Goal: Task Accomplishment & Management: Complete application form

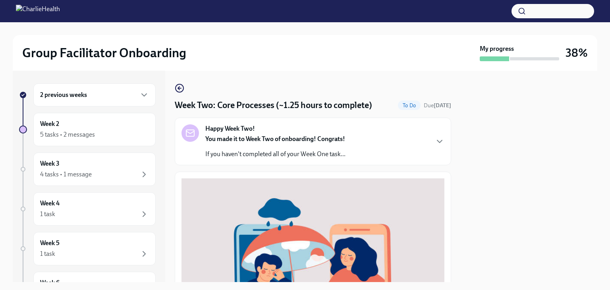
scroll to position [237, 0]
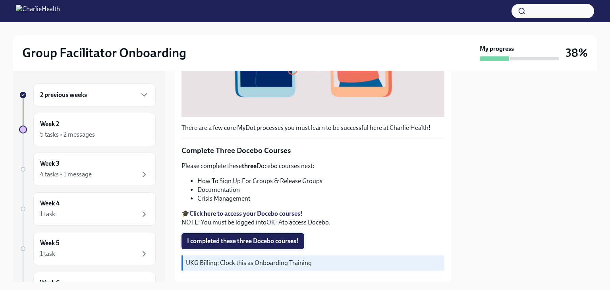
click at [237, 237] on span "I completed these three Docebo courses!" at bounding box center [243, 241] width 112 height 8
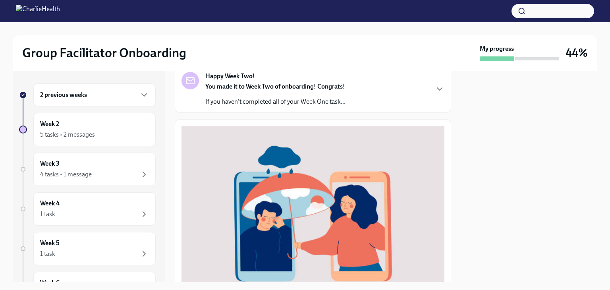
scroll to position [0, 0]
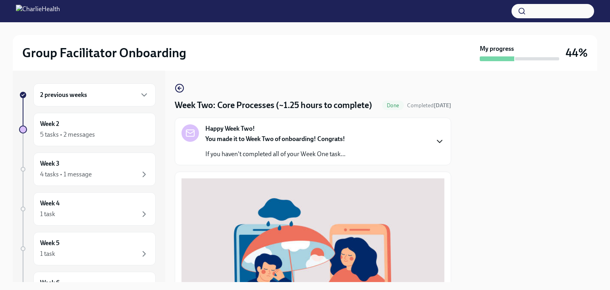
click at [435, 144] on icon "button" at bounding box center [440, 142] width 10 height 10
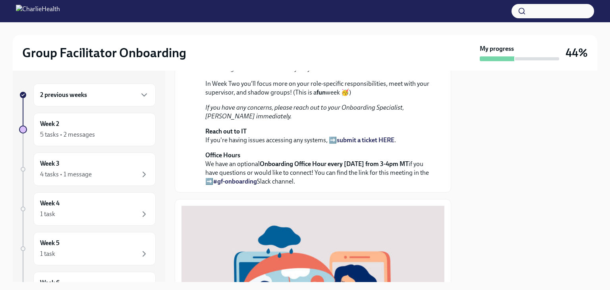
scroll to position [9, 0]
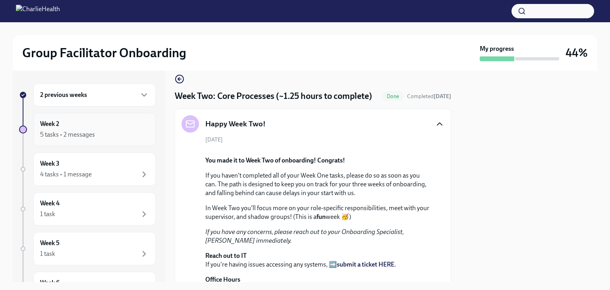
click at [76, 137] on div "5 tasks • 2 messages" at bounding box center [67, 134] width 55 height 9
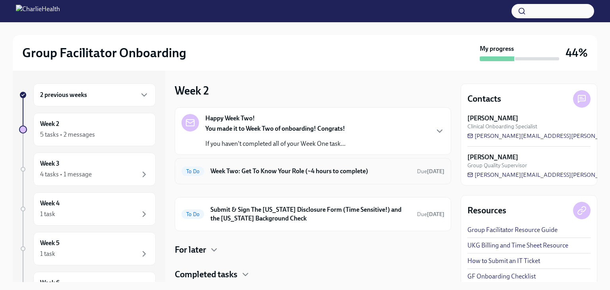
click at [286, 174] on h6 "Week Two: Get To Know Your Role (~4 hours to complete)" at bounding box center [311, 171] width 200 height 9
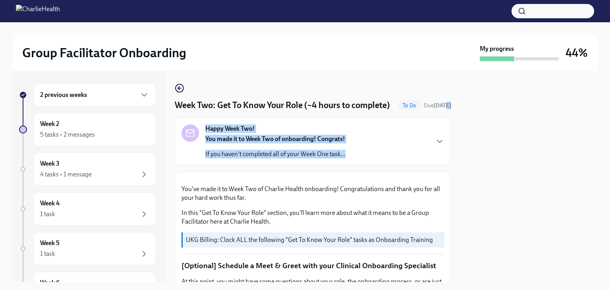
drag, startPoint x: 445, startPoint y: 108, endPoint x: 443, endPoint y: 151, distance: 42.9
click at [79, 175] on div "4 tasks • 1 message" at bounding box center [66, 174] width 52 height 9
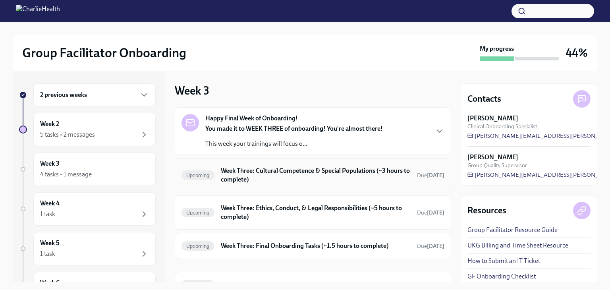
click at [360, 172] on h6 "Week Three: Cultural Competence & Special Populations (~3 hours to complete)" at bounding box center [316, 174] width 190 height 17
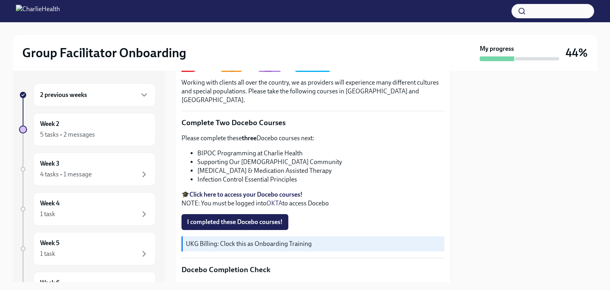
scroll to position [228, 0]
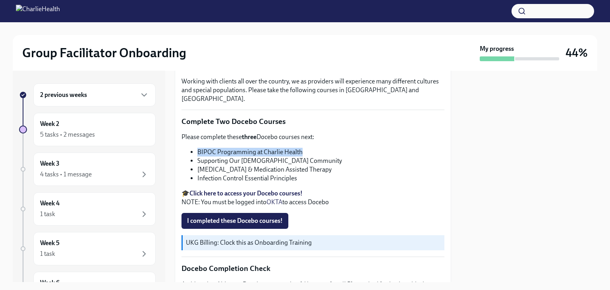
drag, startPoint x: 312, startPoint y: 143, endPoint x: 199, endPoint y: 131, distance: 113.9
click at [199, 133] on div "Please complete these three Docebo courses next: BIPOC Programming at Charlie H…" at bounding box center [313, 170] width 263 height 74
copy li "BIPOC Programming at Charlie Health"
click at [257, 190] on strong "Click here to access your Docebo courses!" at bounding box center [246, 194] width 113 height 8
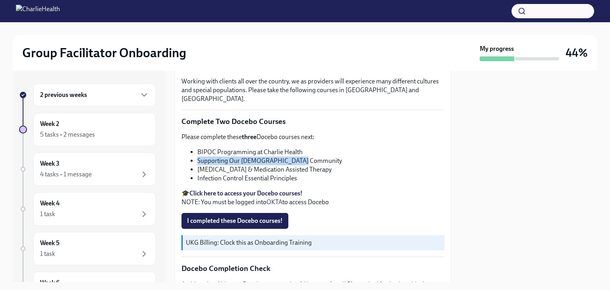
drag, startPoint x: 305, startPoint y: 150, endPoint x: 198, endPoint y: 150, distance: 106.5
click at [198, 157] on li "Supporting Our [DEMOGRAPHIC_DATA] Community" at bounding box center [320, 161] width 247 height 9
copy li "Supporting Our [DEMOGRAPHIC_DATA] Community"
click at [228, 190] on strong "Click here to access your Docebo courses!" at bounding box center [246, 194] width 113 height 8
drag, startPoint x: 346, startPoint y: 159, endPoint x: 198, endPoint y: 158, distance: 148.2
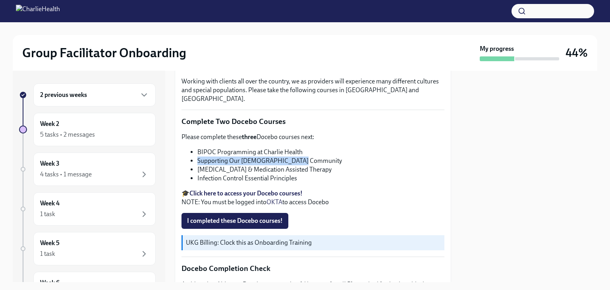
click at [198, 165] on li "[MEDICAL_DATA] & Medication Assisted Therapy" at bounding box center [320, 169] width 247 height 9
copy li "[MEDICAL_DATA] & Medication Assisted Therapy"
click at [234, 190] on strong "Click here to access your Docebo courses!" at bounding box center [246, 194] width 113 height 8
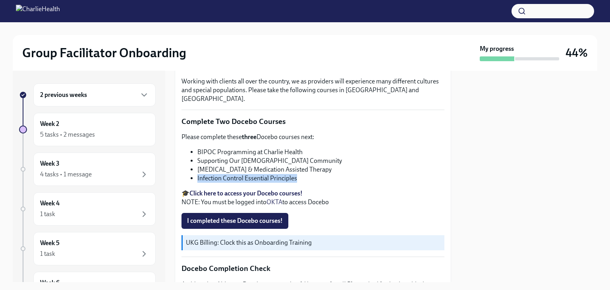
drag, startPoint x: 299, startPoint y: 169, endPoint x: 193, endPoint y: 166, distance: 105.7
click at [197, 174] on li "Infection Control Essential Principles" at bounding box center [320, 178] width 247 height 9
copy li "Infection Control Essential Principles"
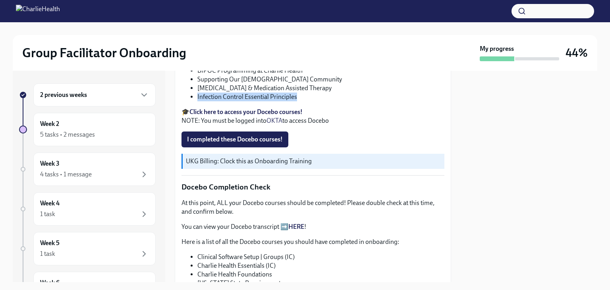
scroll to position [310, 0]
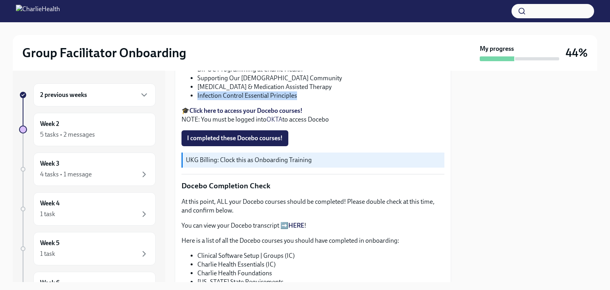
click at [259, 107] on strong "Click here to access your Docebo courses!" at bounding box center [246, 111] width 113 height 8
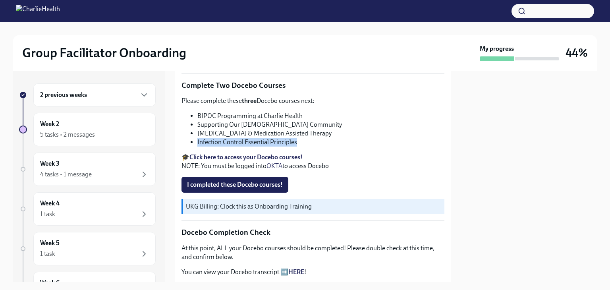
scroll to position [264, 0]
click at [222, 181] on span "I completed these Docebo courses!" at bounding box center [235, 185] width 96 height 8
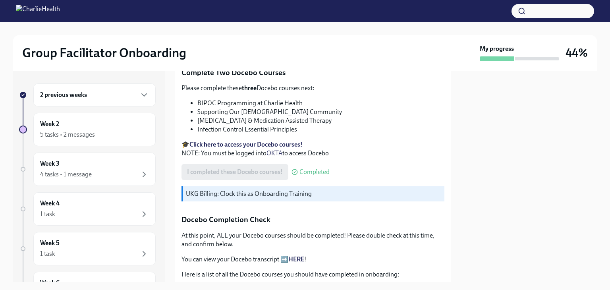
scroll to position [273, 0]
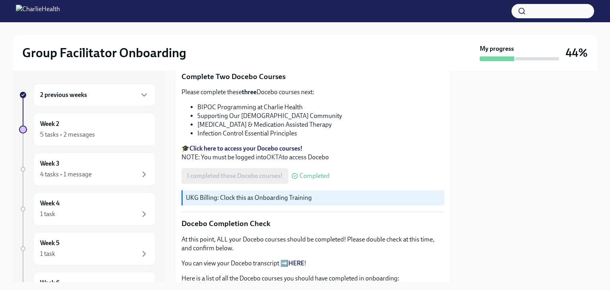
click at [238, 145] on strong "Click here to access your Docebo courses!" at bounding box center [246, 149] width 113 height 8
click at [242, 145] on strong "Click here to access your Docebo courses!" at bounding box center [246, 149] width 113 height 8
click at [228, 145] on strong "Click here to access your Docebo courses!" at bounding box center [246, 149] width 113 height 8
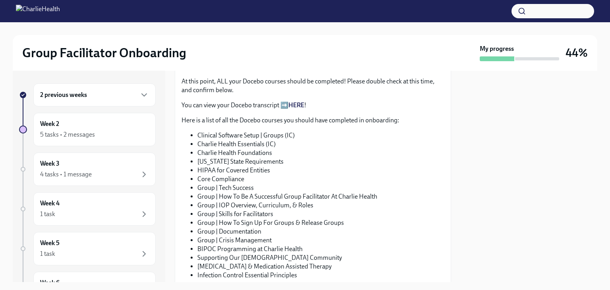
scroll to position [442, 0]
